Goal: Task Accomplishment & Management: Manage account settings

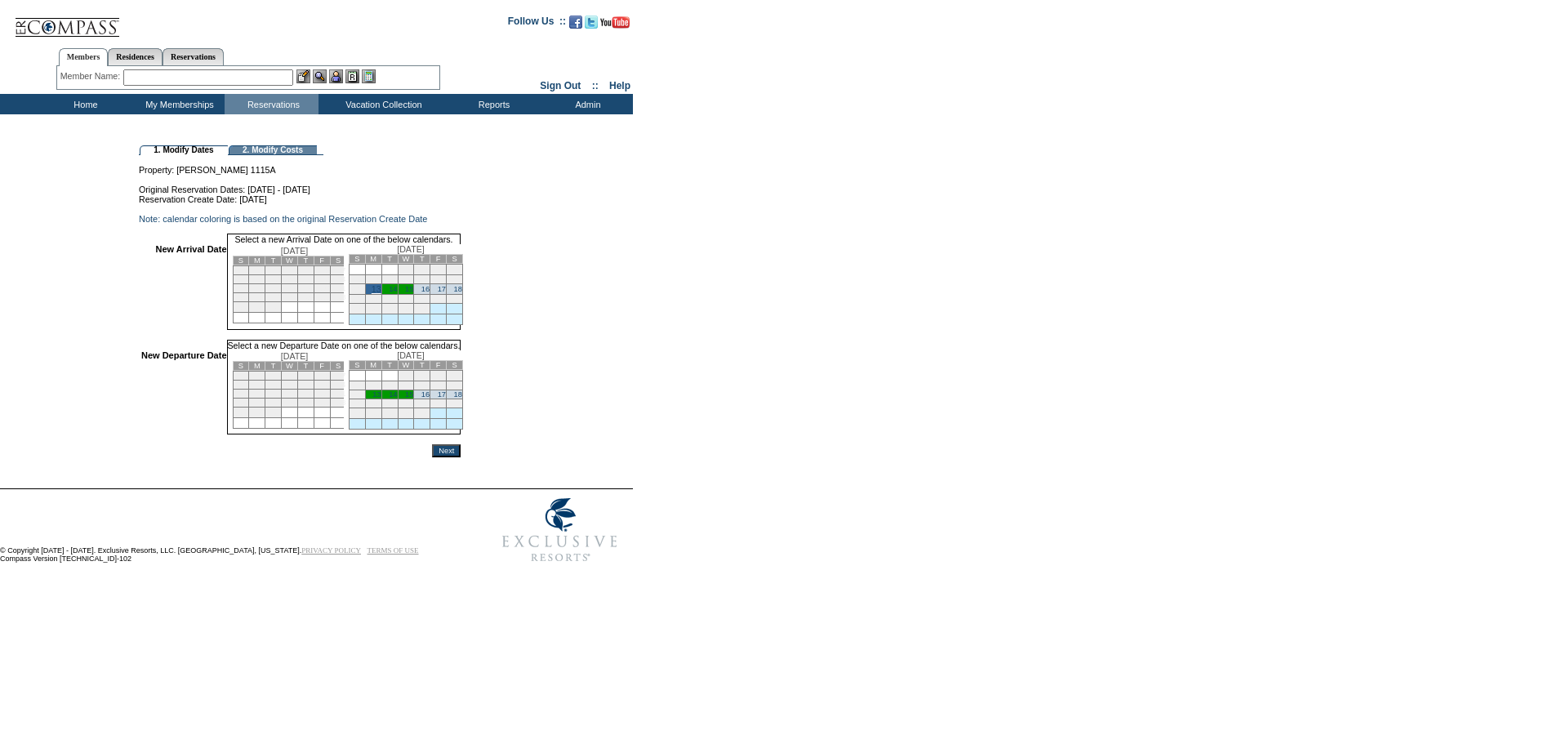
click at [462, 399] on link "18" at bounding box center [459, 394] width 9 height 9
click at [460, 458] on input "Next" at bounding box center [446, 452] width 28 height 13
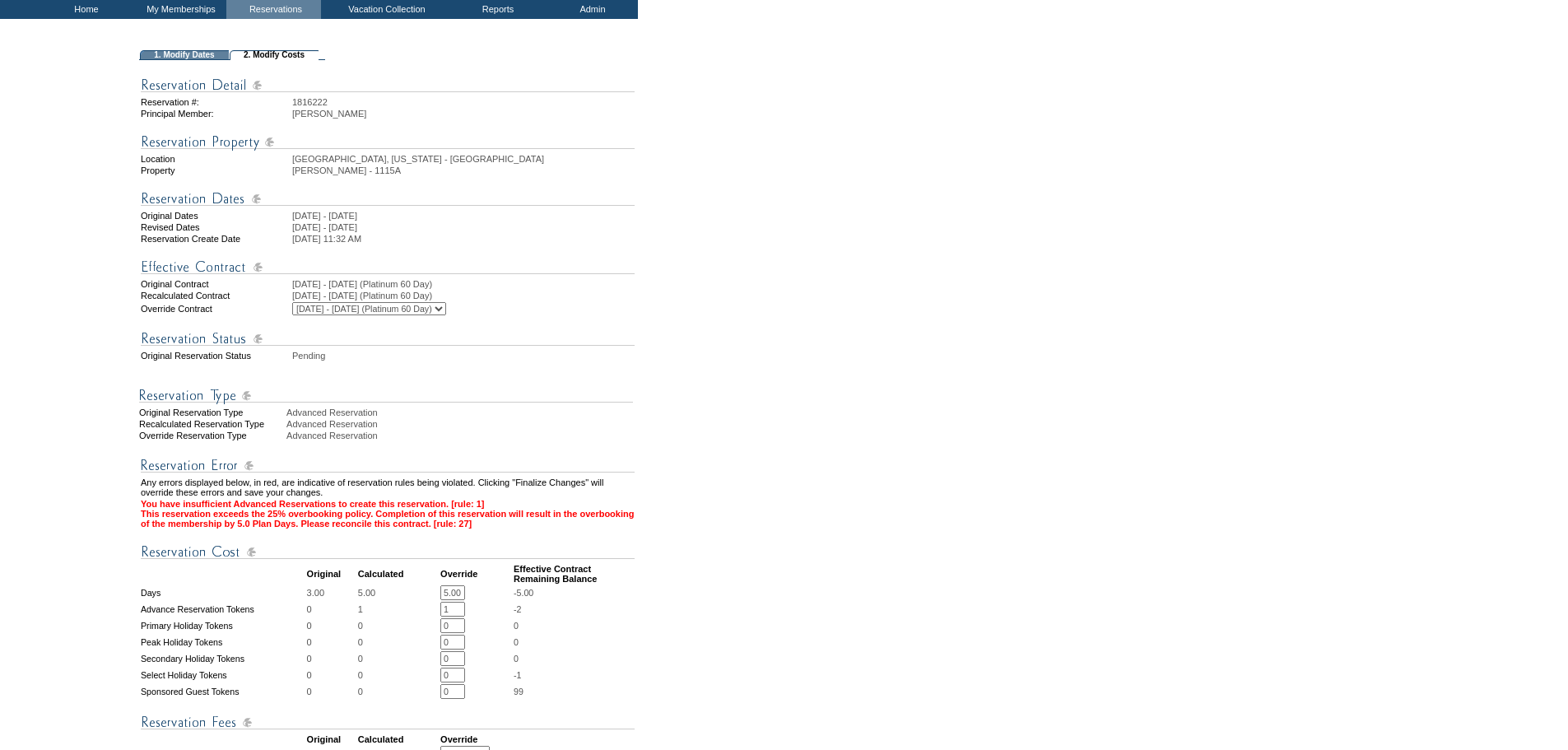
scroll to position [329, 0]
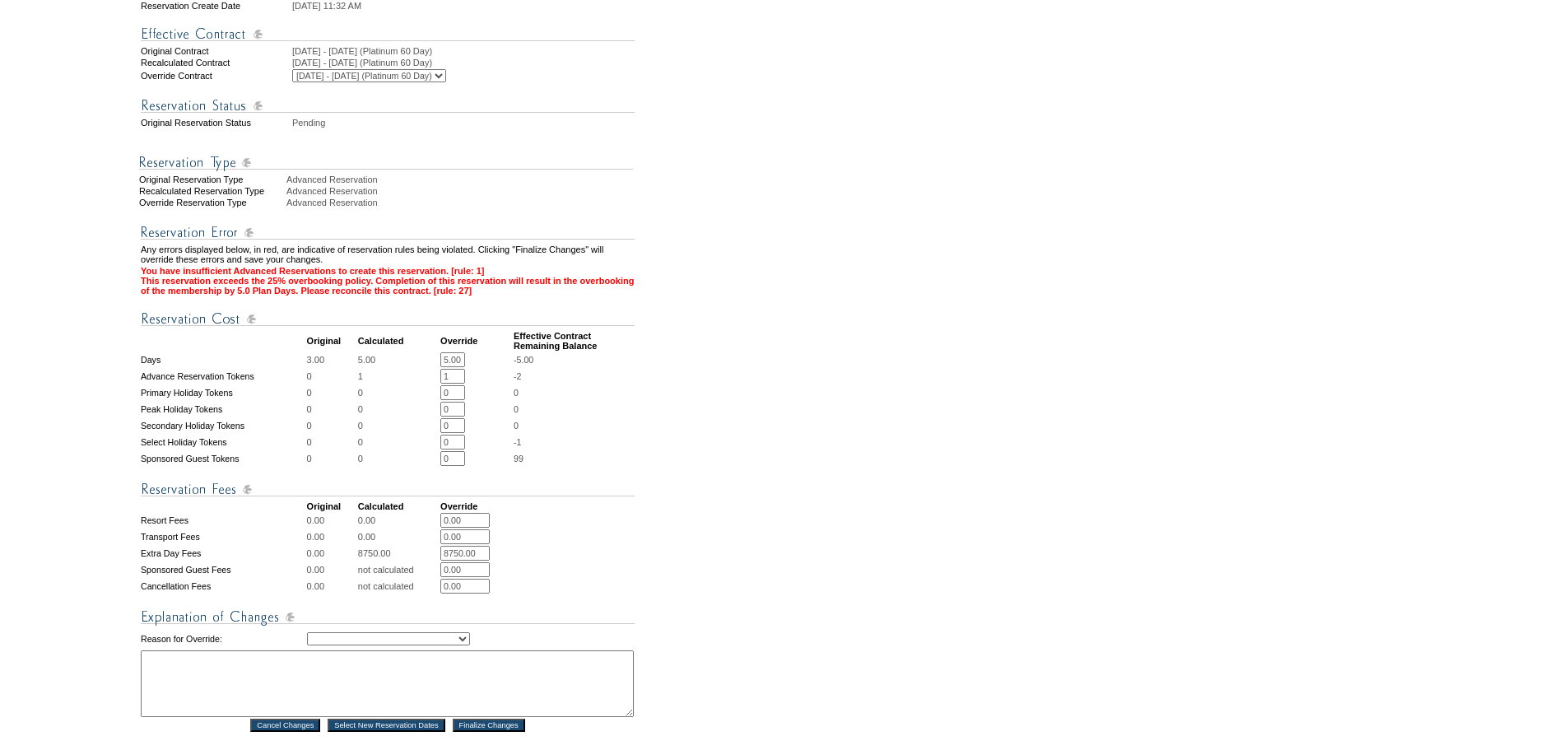
click at [470, 645] on select "Creating Continuous Stay Days Rebooked After Cancellation Editing Occupant Expe…" at bounding box center [388, 638] width 163 height 13
select select "1043"
click at [307, 645] on select "Creating Continuous Stay Days Rebooked After Cancellation Editing Occupant Expe…" at bounding box center [388, 638] width 163 height 13
click at [214, 716] on textarea at bounding box center [387, 683] width 493 height 66
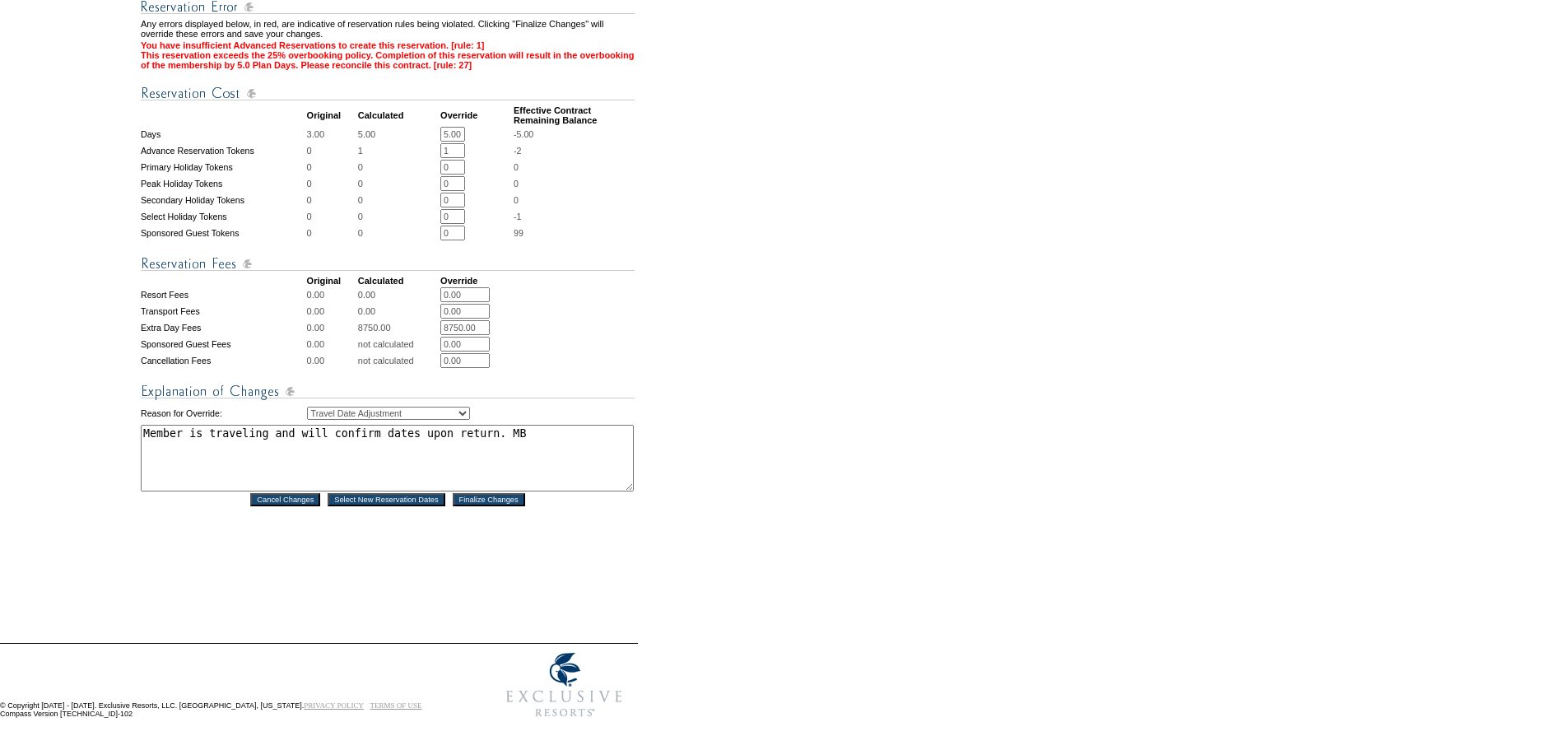
scroll to position [616, 0]
type textarea "Member is traveling and will confirm dates upon return. MB"
click at [496, 493] on input "Finalize Changes" at bounding box center [489, 499] width 72 height 13
